Goal: Task Accomplishment & Management: Complete application form

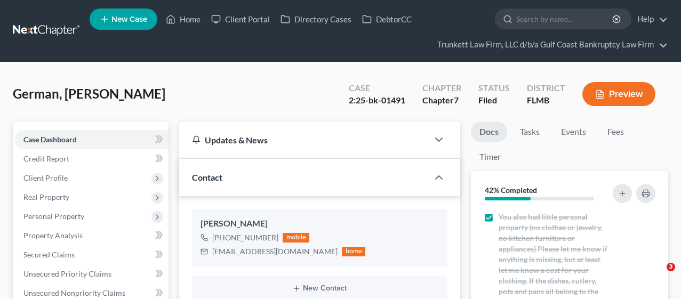
select select "0"
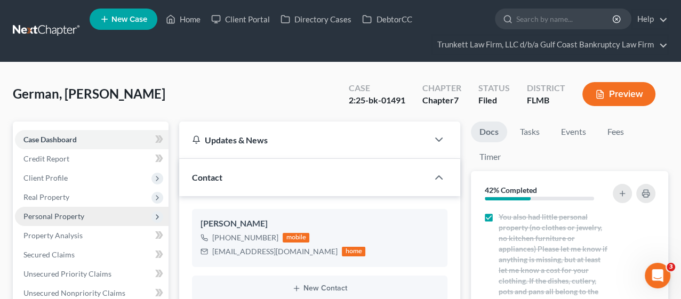
click at [69, 214] on span "Personal Property" at bounding box center [53, 216] width 61 height 9
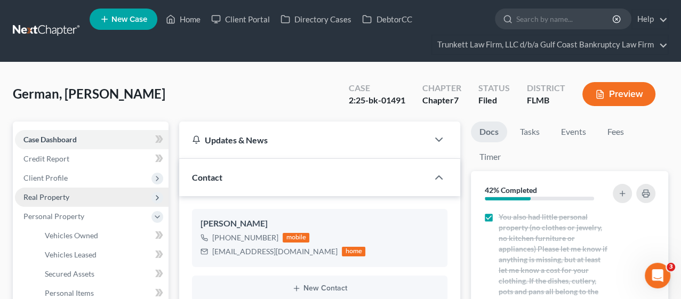
scroll to position [59, 0]
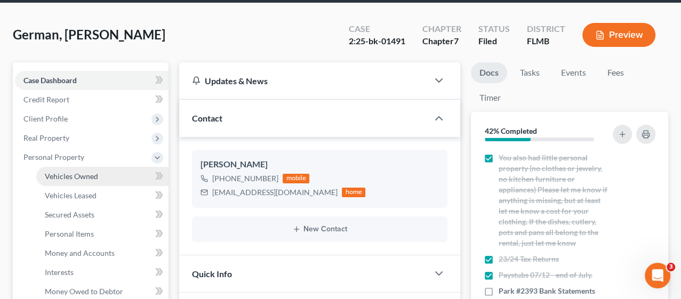
click at [96, 175] on span "Vehicles Owned" at bounding box center [71, 176] width 53 height 9
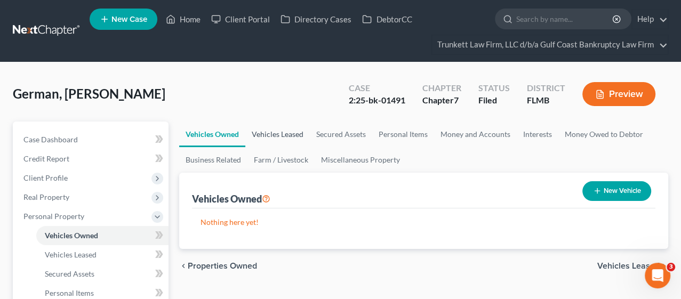
click at [279, 135] on link "Vehicles Leased" at bounding box center [277, 135] width 65 height 26
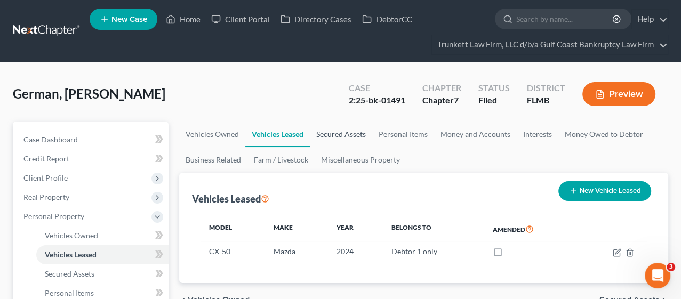
click at [326, 137] on link "Secured Assets" at bounding box center [341, 135] width 62 height 26
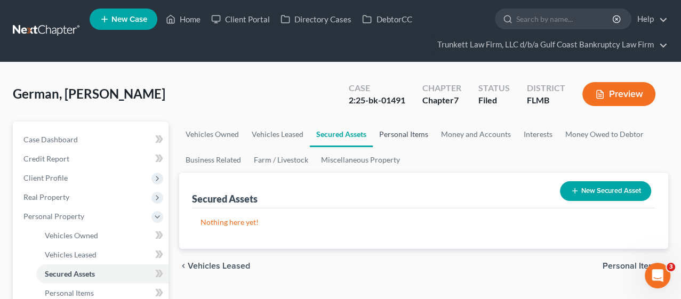
click at [388, 135] on link "Personal Items" at bounding box center [404, 135] width 62 height 26
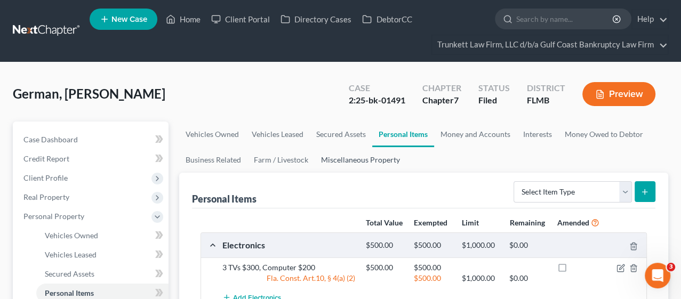
click at [361, 158] on link "Miscellaneous Property" at bounding box center [361, 160] width 92 height 26
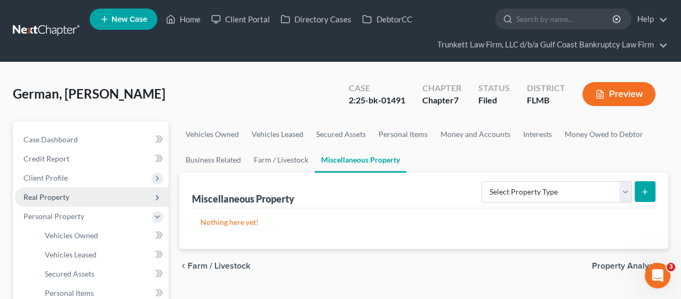
click at [47, 201] on span "Real Property" at bounding box center [92, 197] width 154 height 19
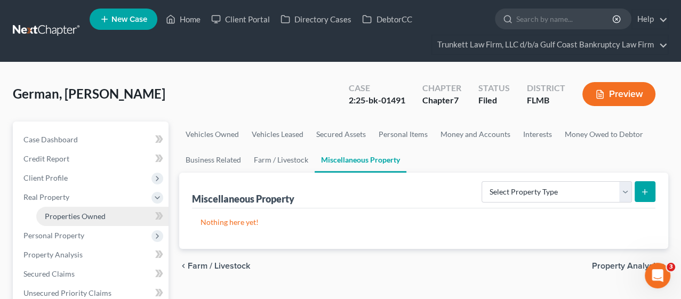
click at [74, 214] on span "Properties Owned" at bounding box center [75, 216] width 61 height 9
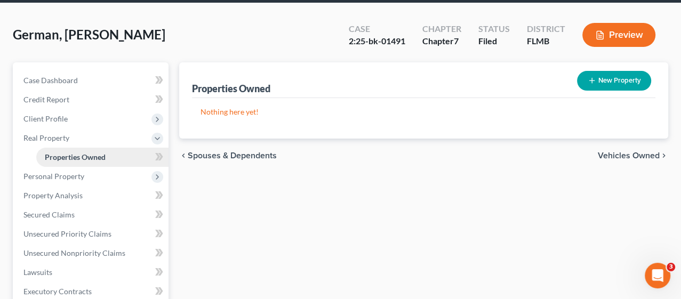
scroll to position [118, 0]
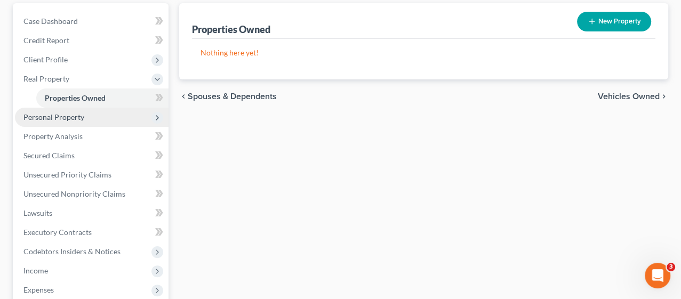
click at [76, 116] on span "Personal Property" at bounding box center [53, 117] width 61 height 9
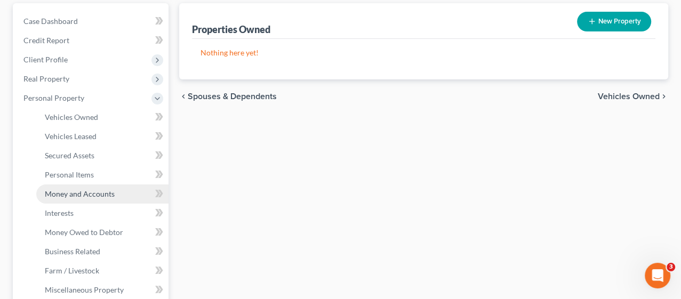
click at [95, 189] on span "Money and Accounts" at bounding box center [80, 193] width 70 height 9
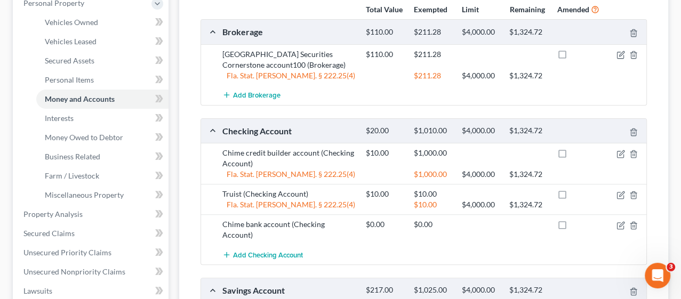
scroll to position [239, 0]
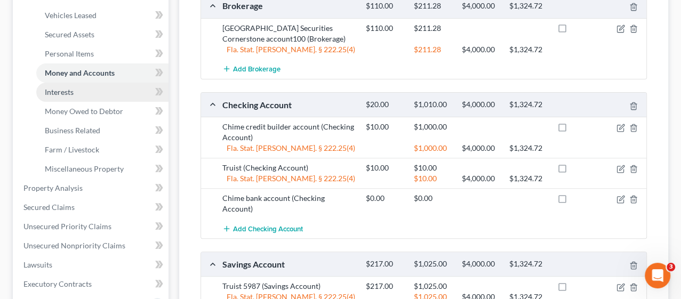
click at [73, 91] on span "Interests" at bounding box center [59, 91] width 29 height 9
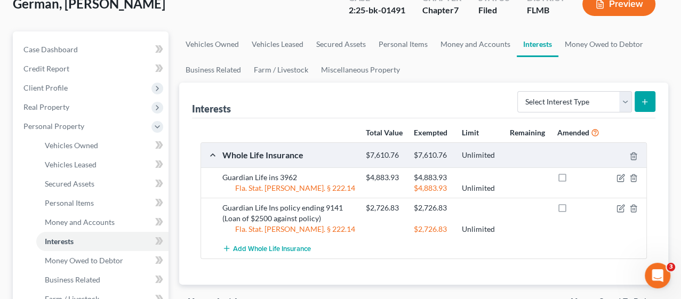
scroll to position [118, 0]
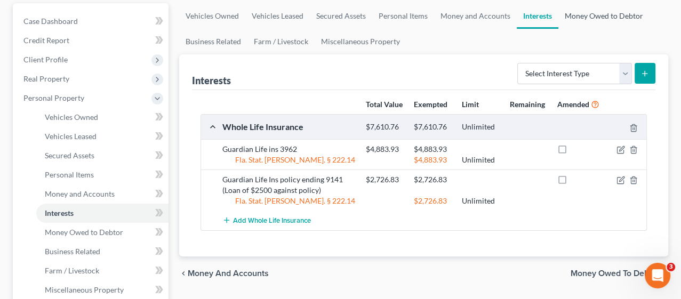
click at [589, 13] on link "Money Owed to Debtor" at bounding box center [603, 16] width 91 height 26
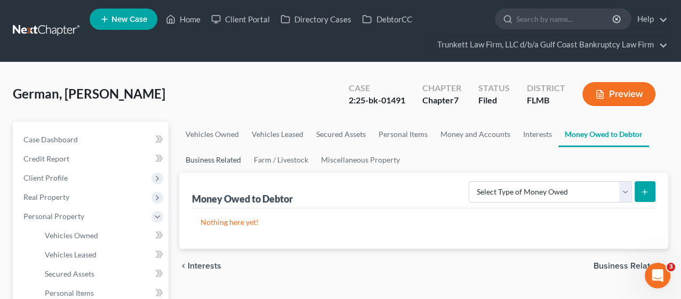
click at [213, 159] on link "Business Related" at bounding box center [213, 160] width 68 height 26
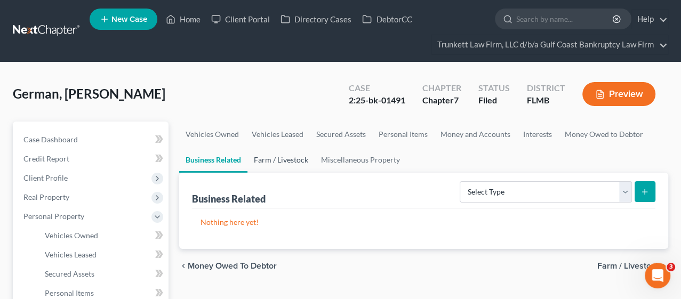
click at [285, 164] on link "Farm / Livestock" at bounding box center [280, 160] width 67 height 26
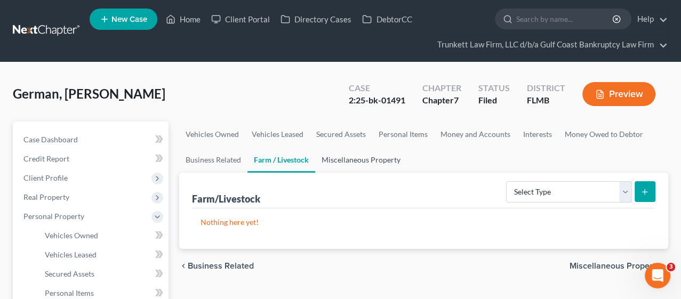
click at [338, 159] on link "Miscellaneous Property" at bounding box center [361, 160] width 92 height 26
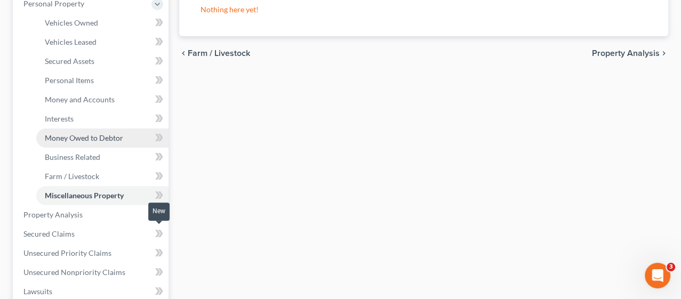
scroll to position [296, 0]
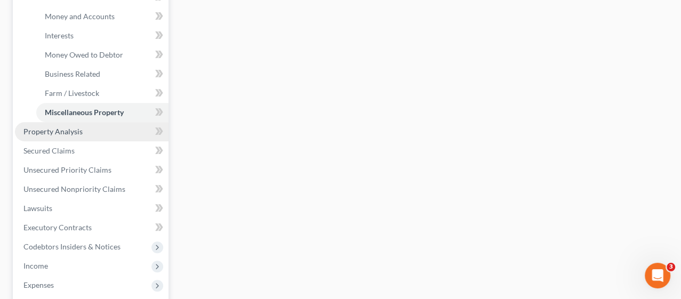
click at [71, 133] on span "Property Analysis" at bounding box center [52, 131] width 59 height 9
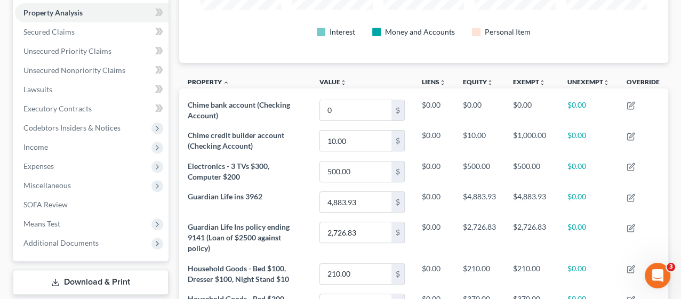
scroll to position [178, 0]
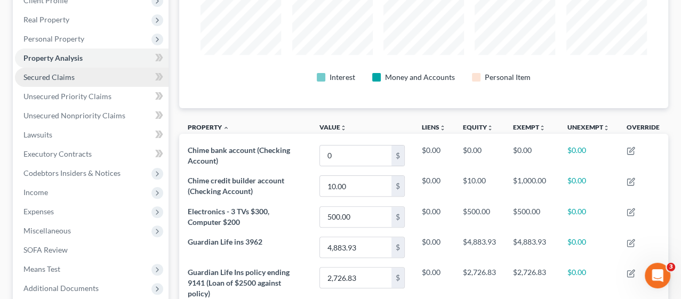
click at [63, 78] on span "Secured Claims" at bounding box center [48, 77] width 51 height 9
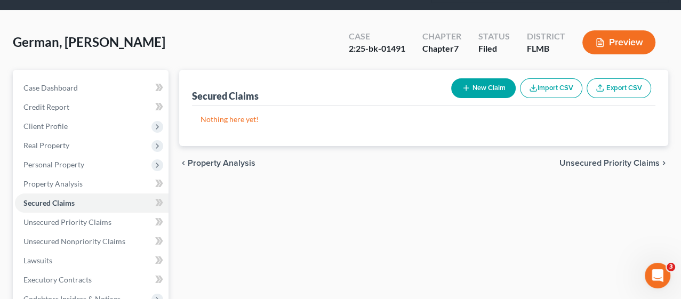
scroll to position [118, 0]
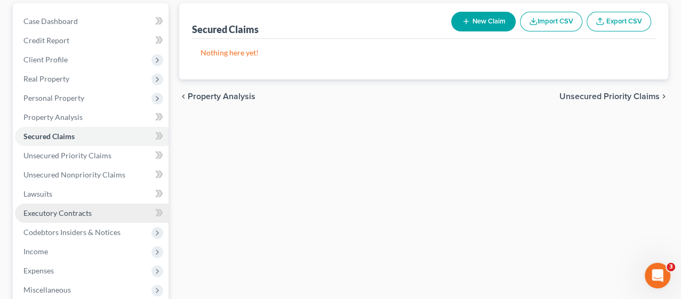
click at [71, 217] on link "Executory Contracts" at bounding box center [92, 213] width 154 height 19
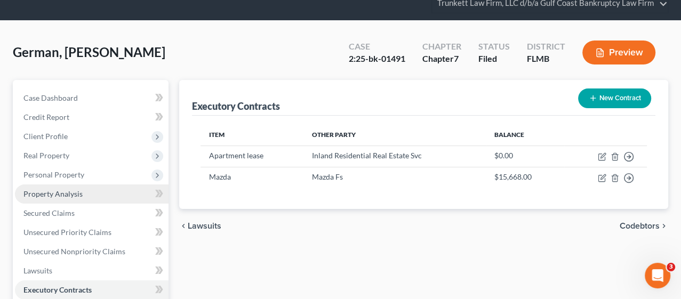
scroll to position [59, 0]
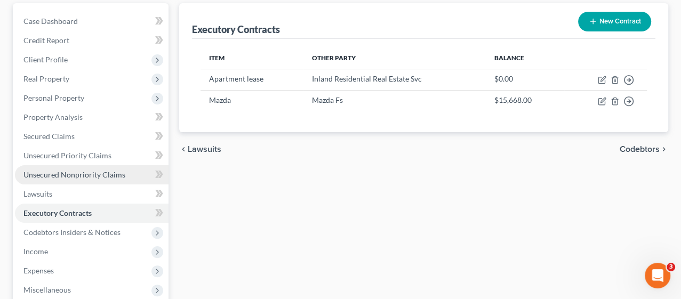
click at [71, 175] on span "Unsecured Nonpriority Claims" at bounding box center [74, 174] width 102 height 9
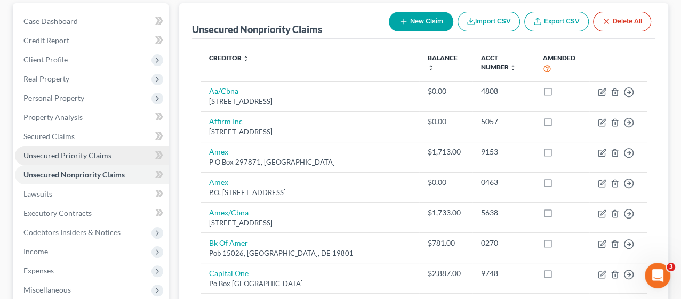
click at [79, 153] on span "Unsecured Priority Claims" at bounding box center [67, 155] width 88 height 9
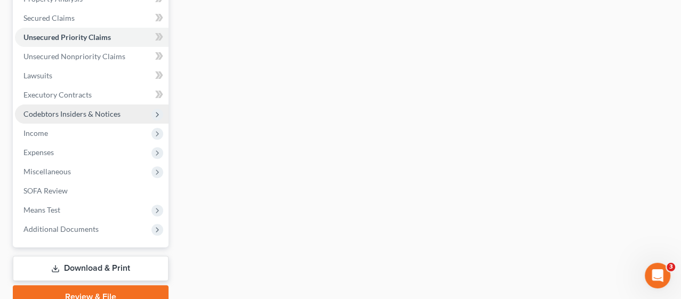
click at [54, 117] on span "Codebtors Insiders & Notices" at bounding box center [71, 113] width 97 height 9
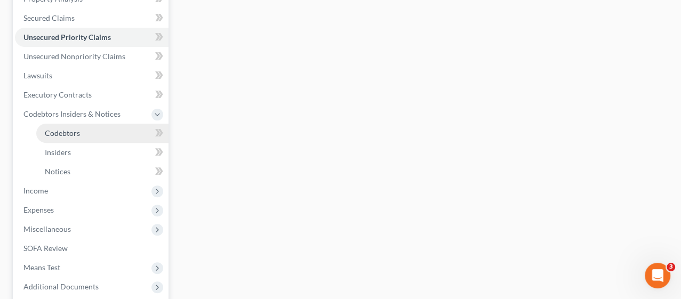
click at [69, 133] on span "Codebtors" at bounding box center [62, 133] width 35 height 9
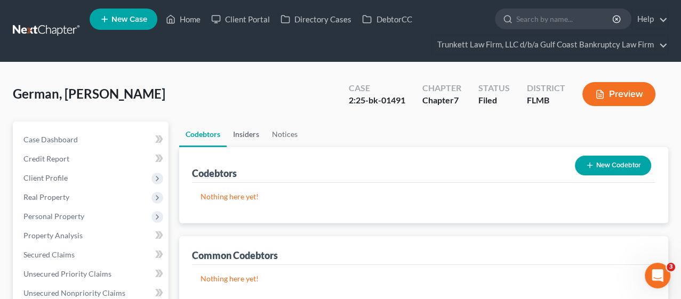
click at [244, 131] on link "Insiders" at bounding box center [246, 135] width 39 height 26
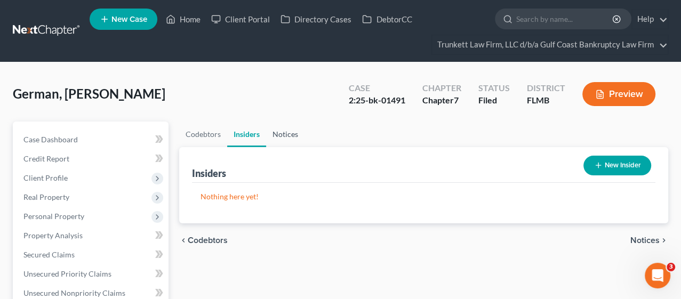
drag, startPoint x: 276, startPoint y: 135, endPoint x: 257, endPoint y: 142, distance: 20.6
click at [276, 135] on link "Notices" at bounding box center [285, 135] width 38 height 26
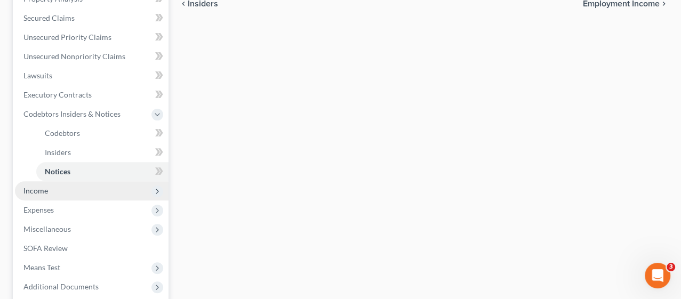
click at [38, 194] on span "Income" at bounding box center [35, 190] width 25 height 9
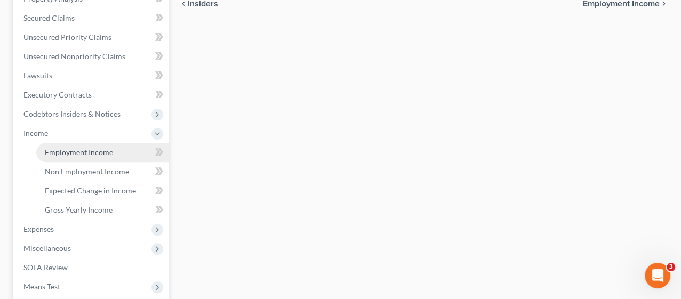
click at [75, 154] on span "Employment Income" at bounding box center [79, 152] width 68 height 9
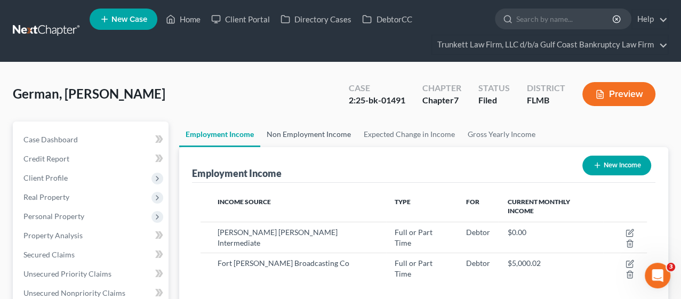
click at [308, 134] on link "Non Employment Income" at bounding box center [308, 135] width 97 height 26
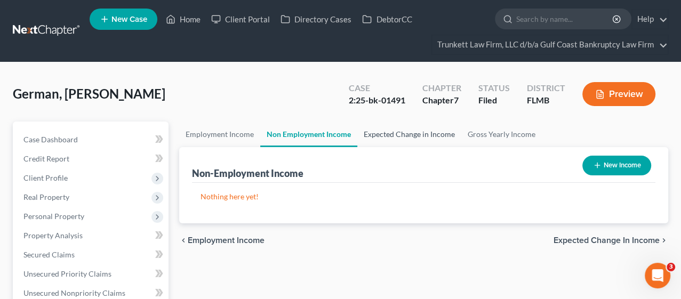
click at [375, 135] on link "Expected Change in Income" at bounding box center [409, 135] width 104 height 26
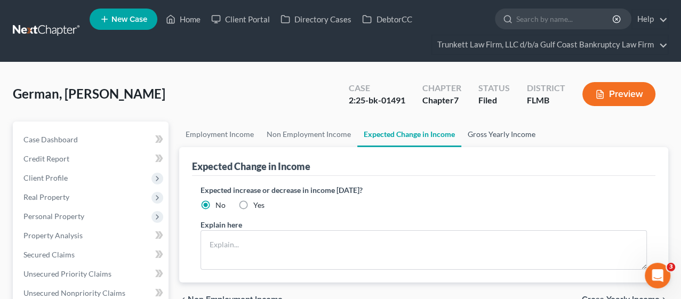
click at [468, 135] on link "Gross Yearly Income" at bounding box center [501, 135] width 81 height 26
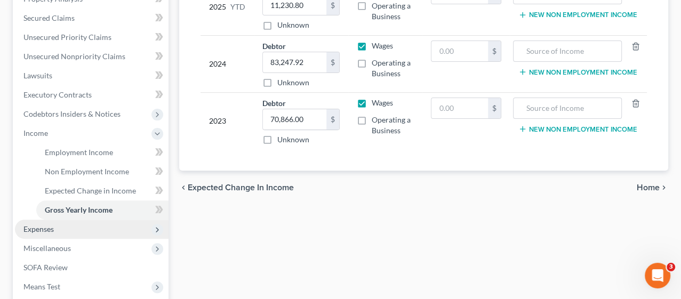
click at [62, 223] on span "Expenses" at bounding box center [92, 229] width 154 height 19
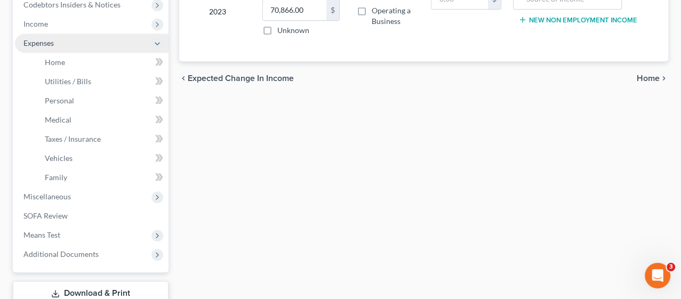
scroll to position [355, 0]
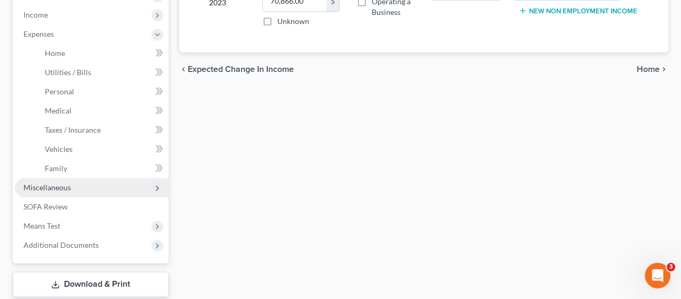
click at [74, 181] on span "Miscellaneous" at bounding box center [92, 187] width 154 height 19
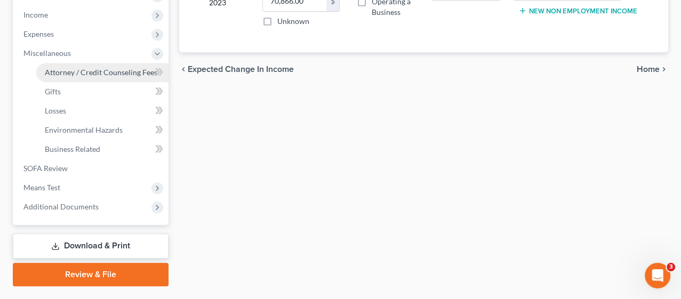
click at [91, 71] on span "Attorney / Credit Counseling Fees" at bounding box center [101, 72] width 113 height 9
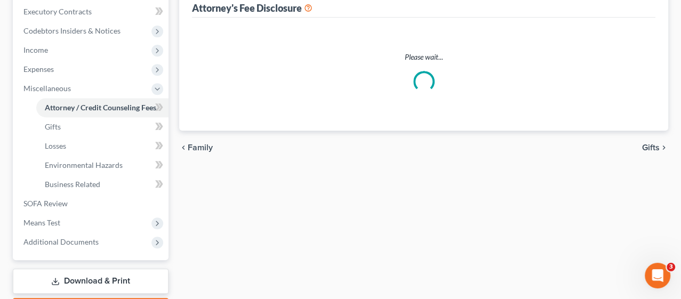
select select "0"
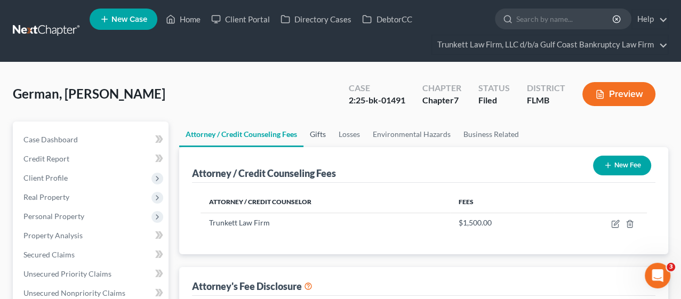
click at [315, 133] on link "Gifts" at bounding box center [317, 135] width 29 height 26
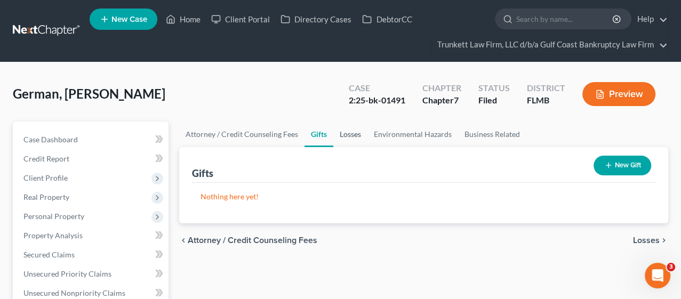
click at [344, 137] on link "Losses" at bounding box center [350, 135] width 34 height 26
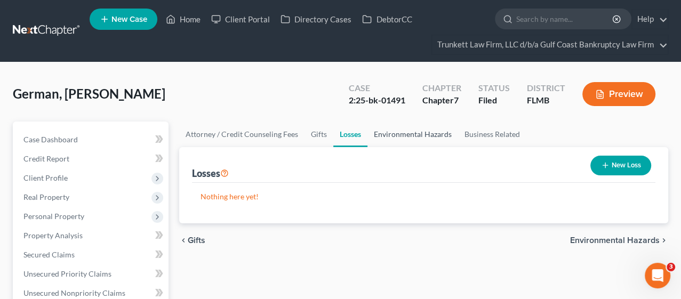
click at [412, 135] on link "Environmental Hazards" at bounding box center [412, 135] width 91 height 26
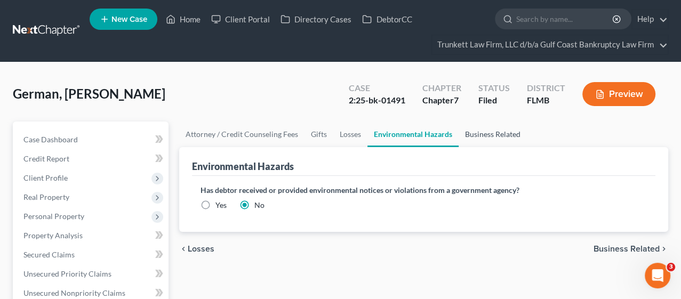
click at [470, 138] on link "Business Related" at bounding box center [493, 135] width 68 height 26
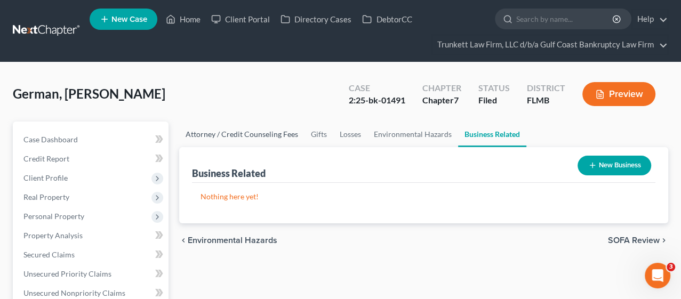
click at [278, 135] on link "Attorney / Credit Counseling Fees" at bounding box center [241, 135] width 125 height 26
select select "0"
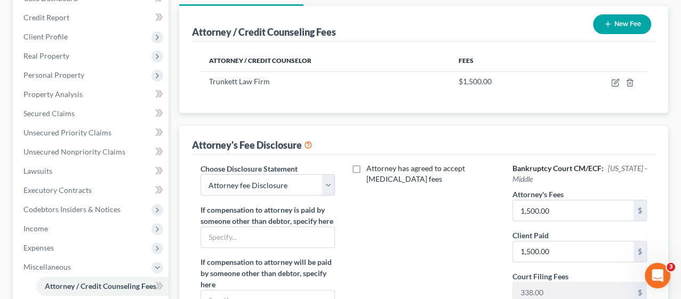
scroll to position [118, 0]
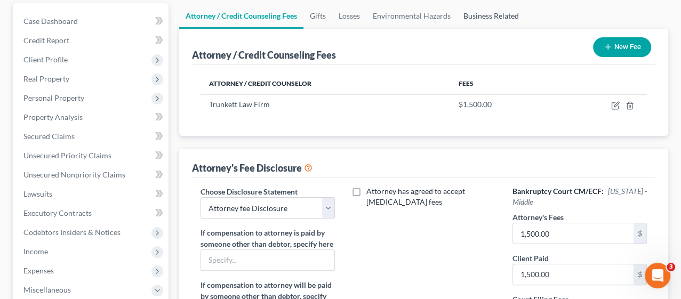
click at [483, 18] on link "Business Related" at bounding box center [491, 16] width 68 height 26
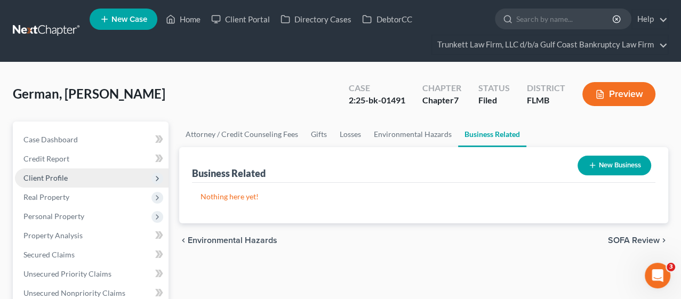
click at [45, 180] on span "Client Profile" at bounding box center [45, 177] width 44 height 9
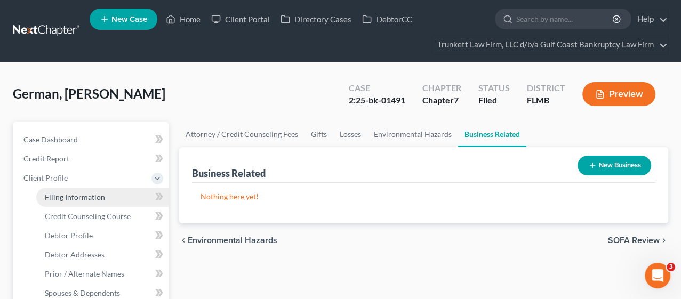
click at [55, 195] on span "Filing Information" at bounding box center [75, 197] width 60 height 9
select select "1"
select select "0"
select select "9"
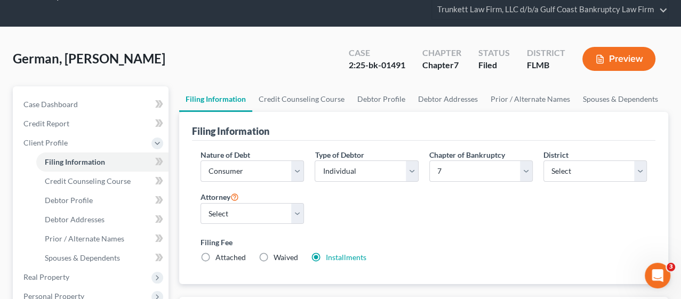
scroll to position [59, 0]
